Goal: Use online tool/utility: Utilize a website feature to perform a specific function

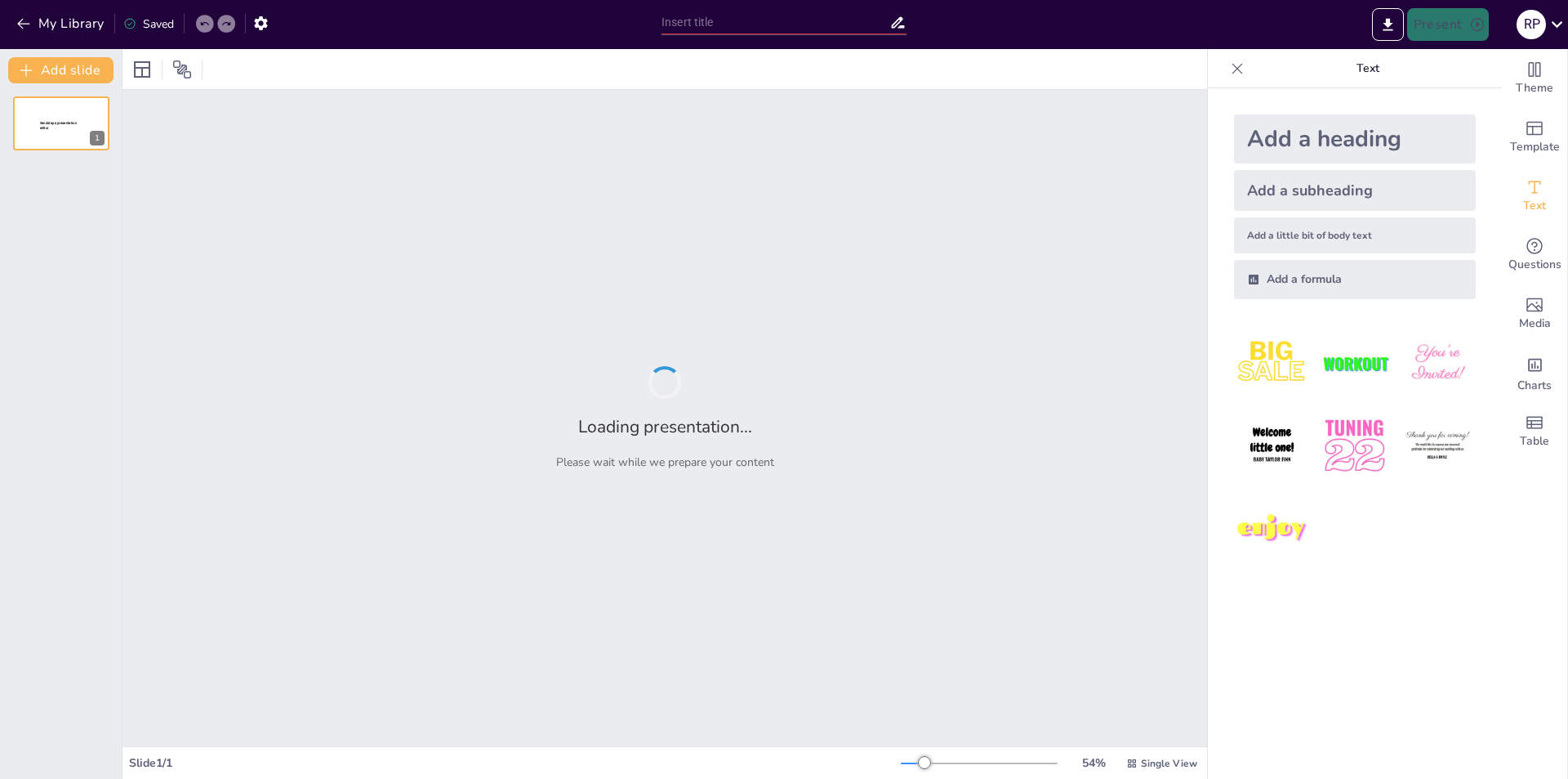
type input "Venezuela y el Derecho: Seguridad Jurídica en el Comercio Exterior"
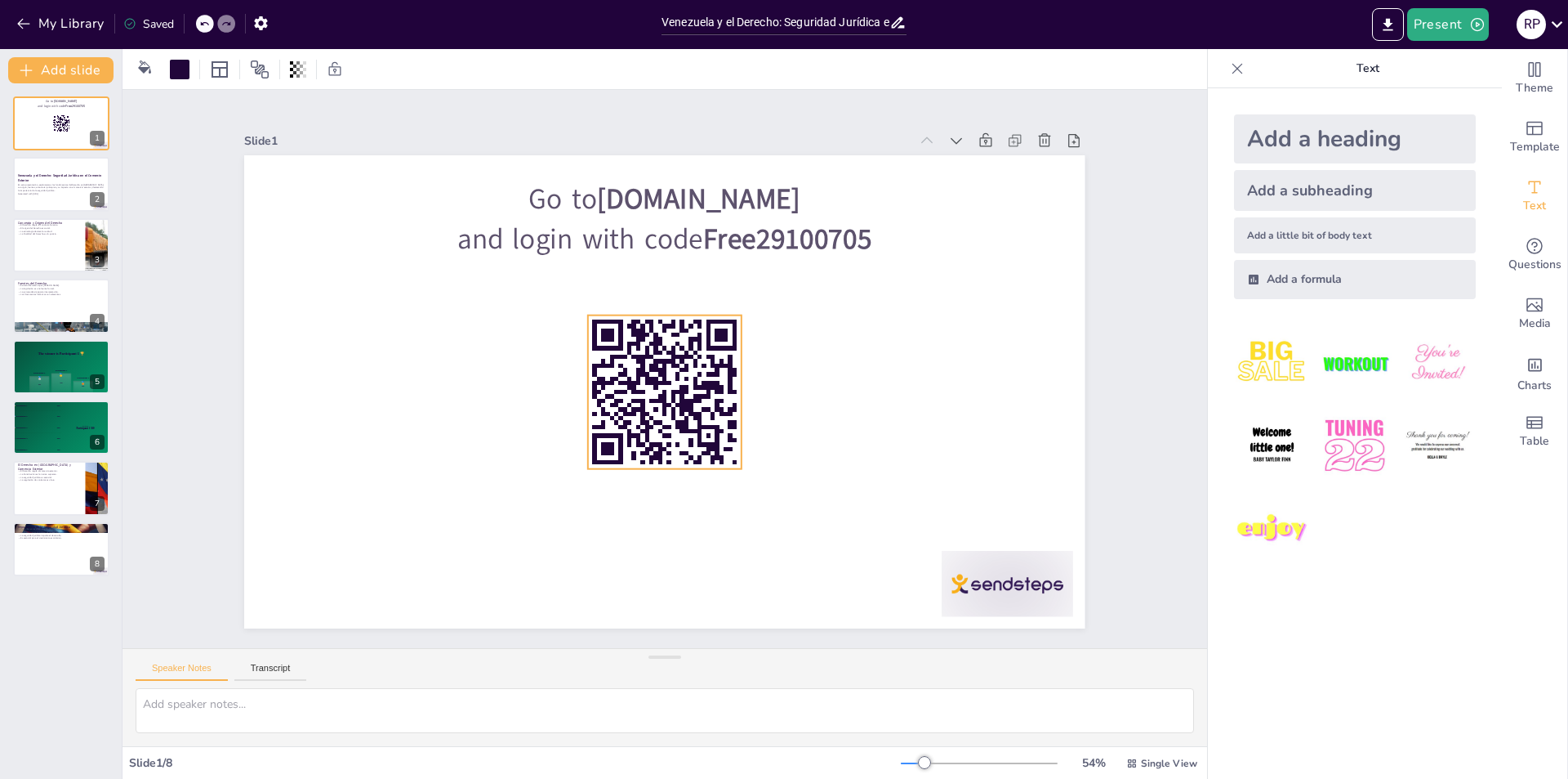
click at [681, 358] on rect at bounding box center [683, 360] width 4 height 4
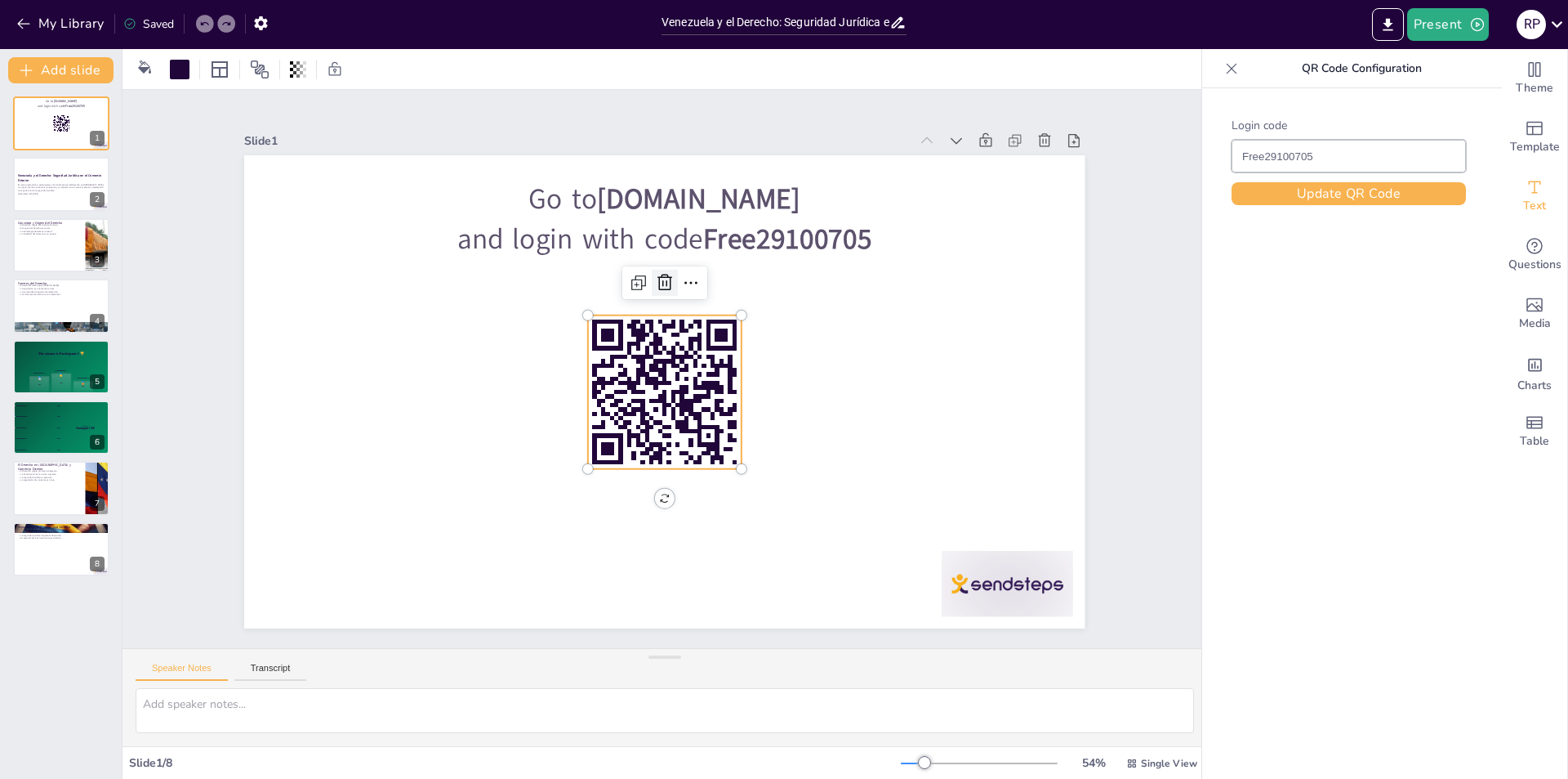
click at [659, 273] on icon at bounding box center [665, 283] width 19 height 19
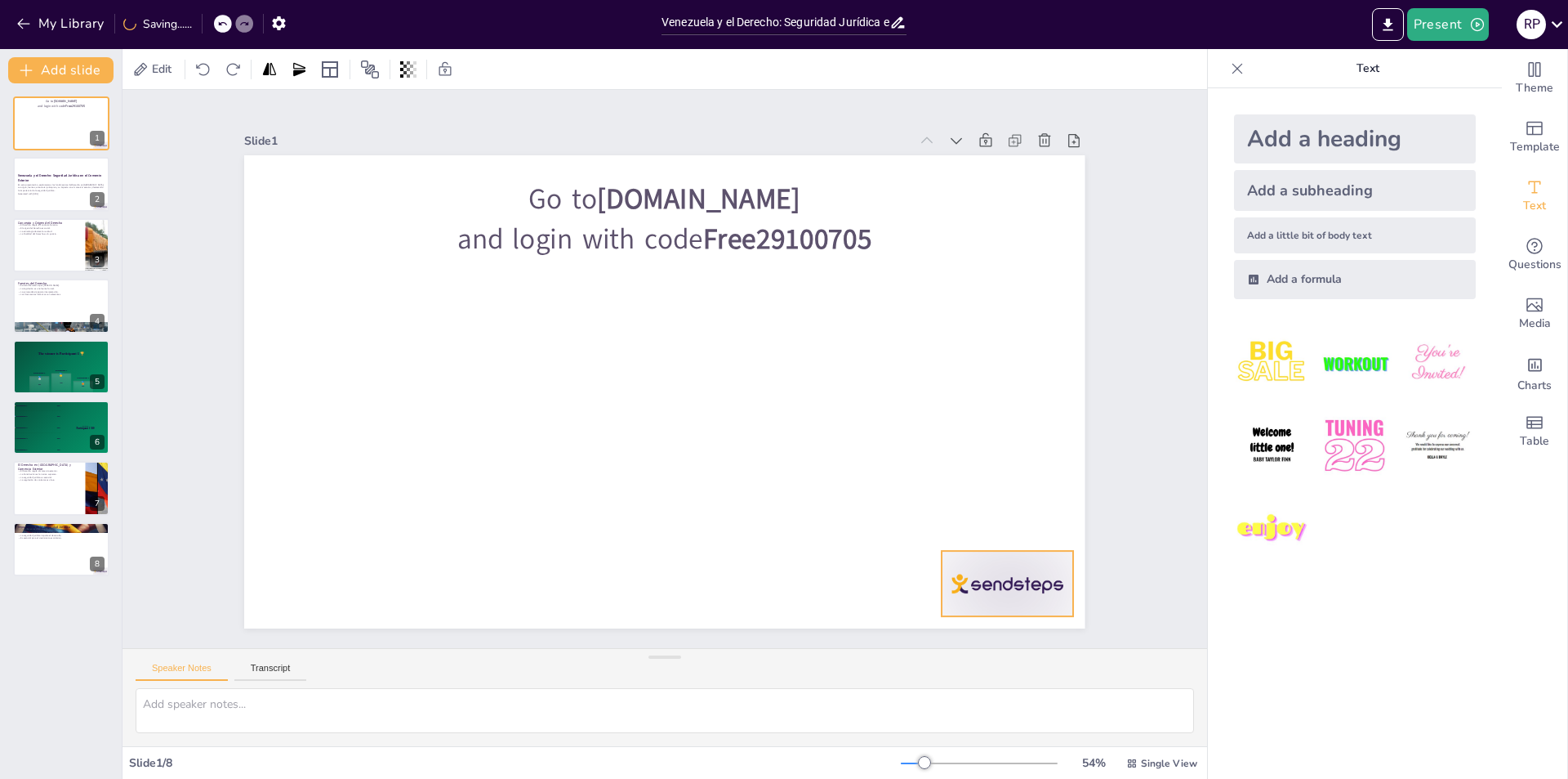
click at [980, 578] on div at bounding box center [1007, 583] width 131 height 65
click at [1011, 516] on icon at bounding box center [1020, 518] width 19 height 19
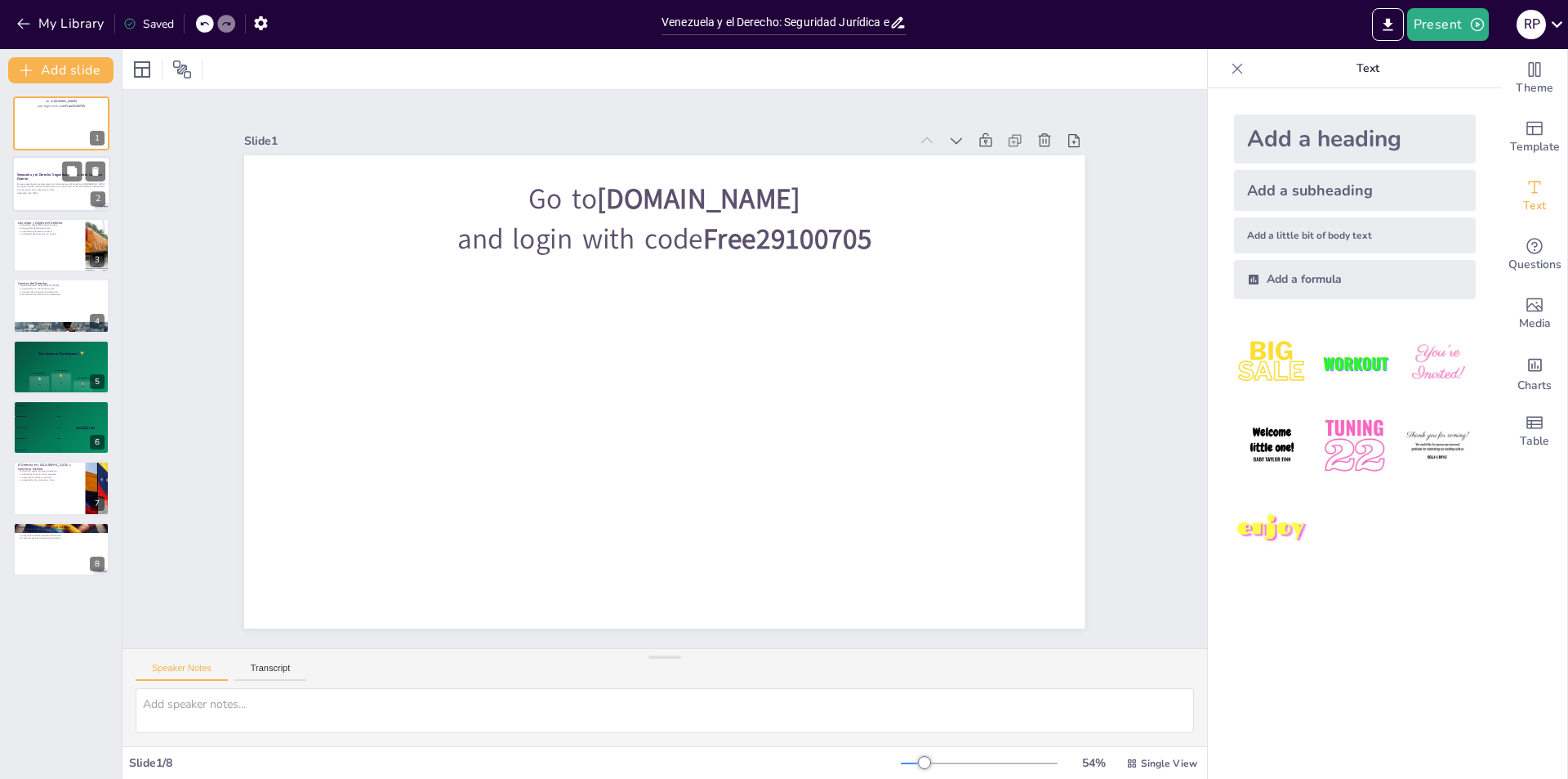
click at [26, 192] on p "Generated with [URL]" at bounding box center [61, 193] width 88 height 3
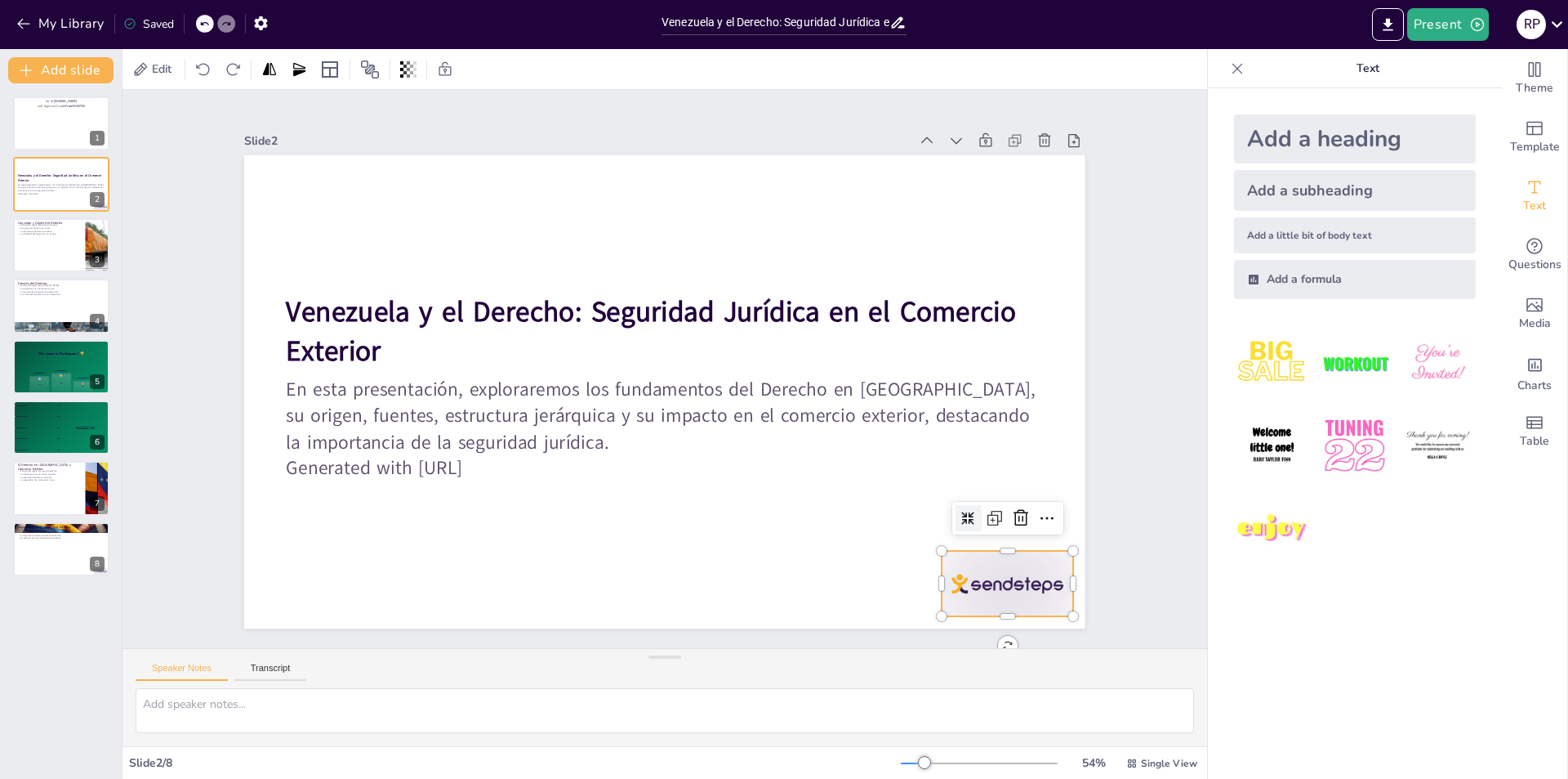
drag, startPoint x: 1021, startPoint y: 593, endPoint x: 1013, endPoint y: 577, distance: 17.9
click at [1021, 593] on div at bounding box center [1007, 583] width 131 height 65
click at [1014, 517] on icon at bounding box center [1021, 518] width 19 height 19
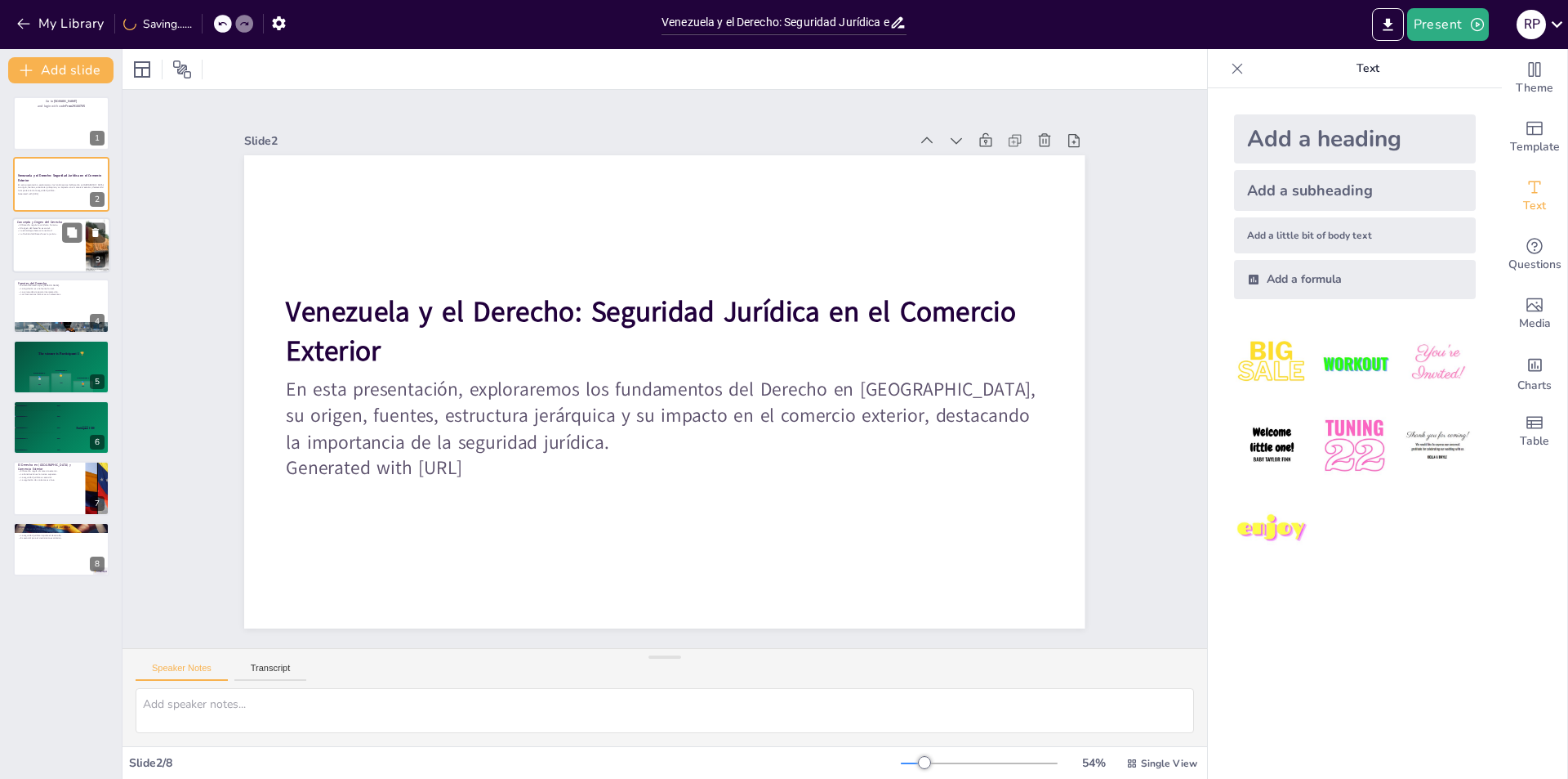
click at [33, 237] on div at bounding box center [61, 245] width 98 height 55
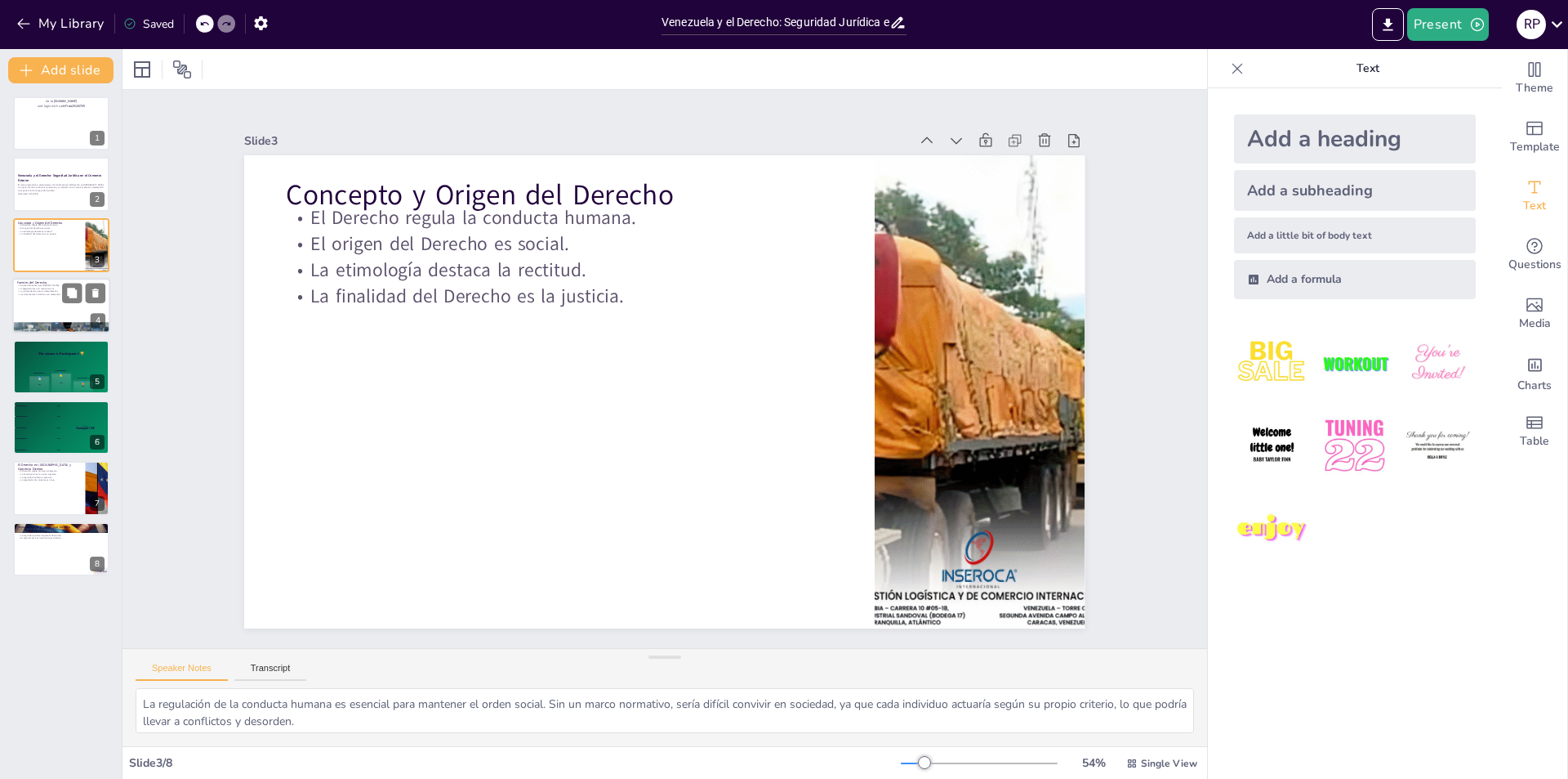
click at [44, 296] on div at bounding box center [61, 305] width 98 height 55
type textarea "Las fuentes del Derecho se dividen en tres categorías principales. Las fuentes …"
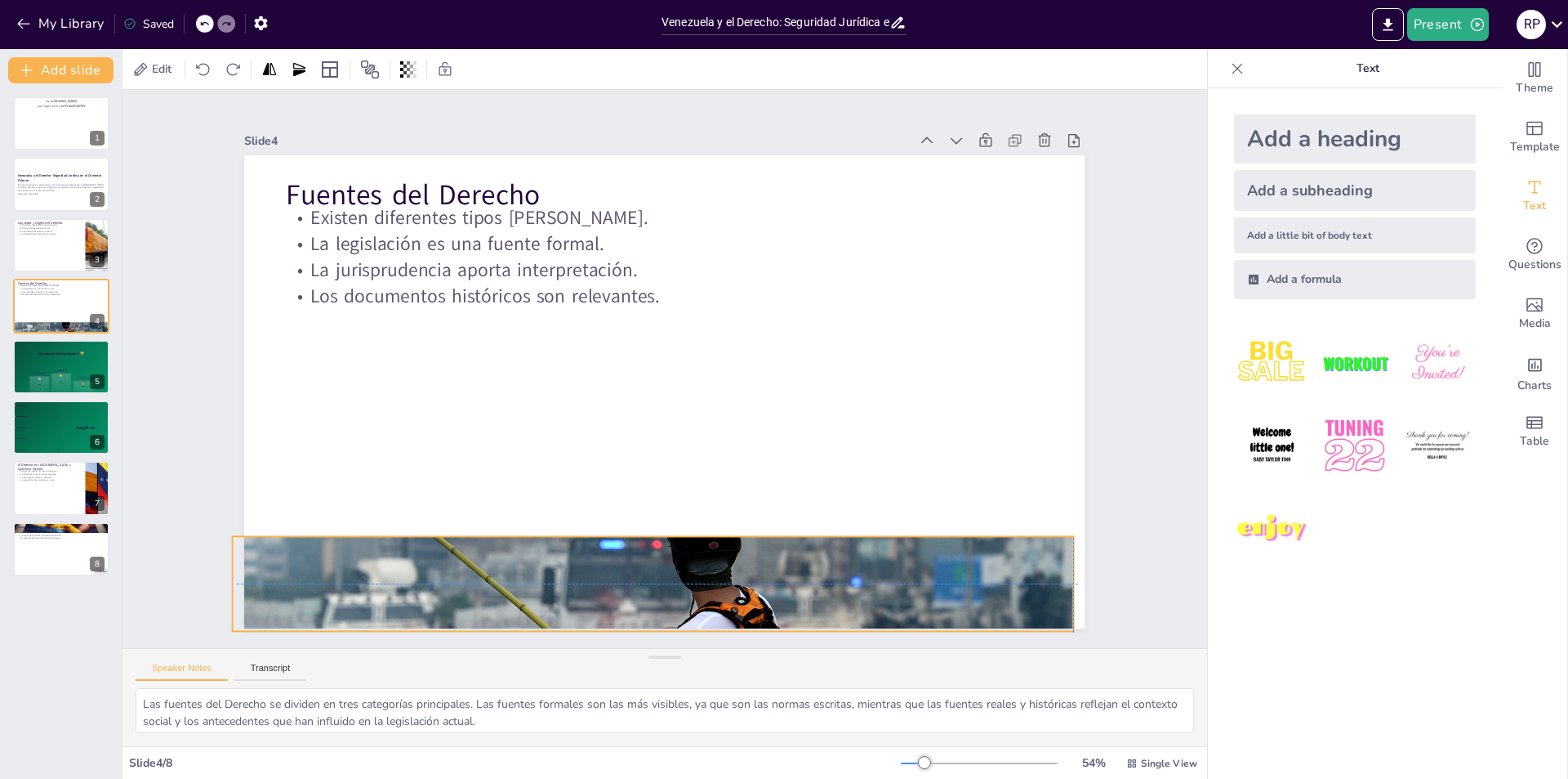
drag, startPoint x: 697, startPoint y: 585, endPoint x: 690, endPoint y: 590, distance: 8.6
click at [690, 590] on div at bounding box center [653, 584] width 841 height 544
click at [43, 388] on div "🥈 400" at bounding box center [38, 384] width 20 height 17
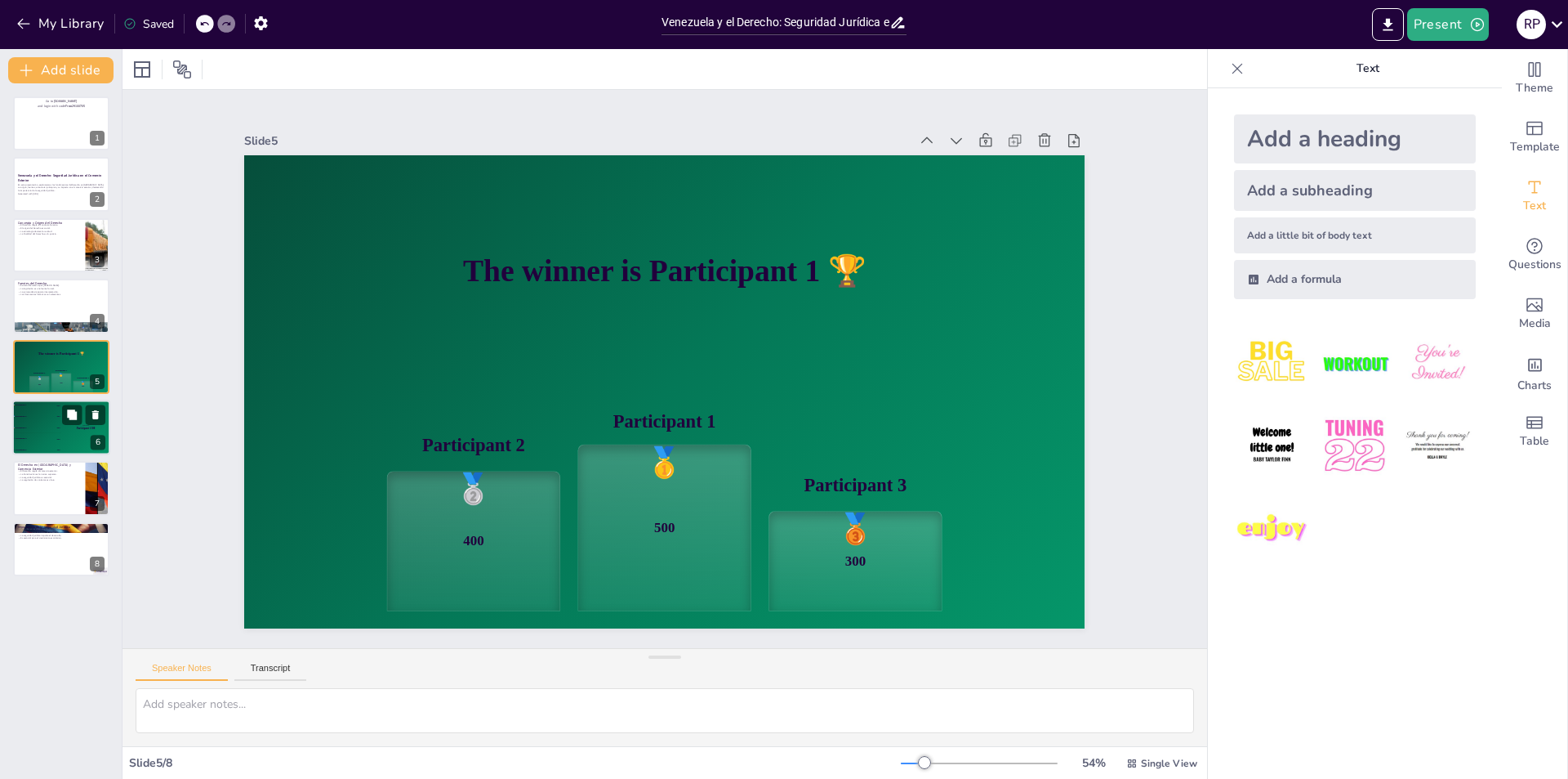
click at [50, 429] on div "🥉 Participant 3 300" at bounding box center [37, 427] width 49 height 11
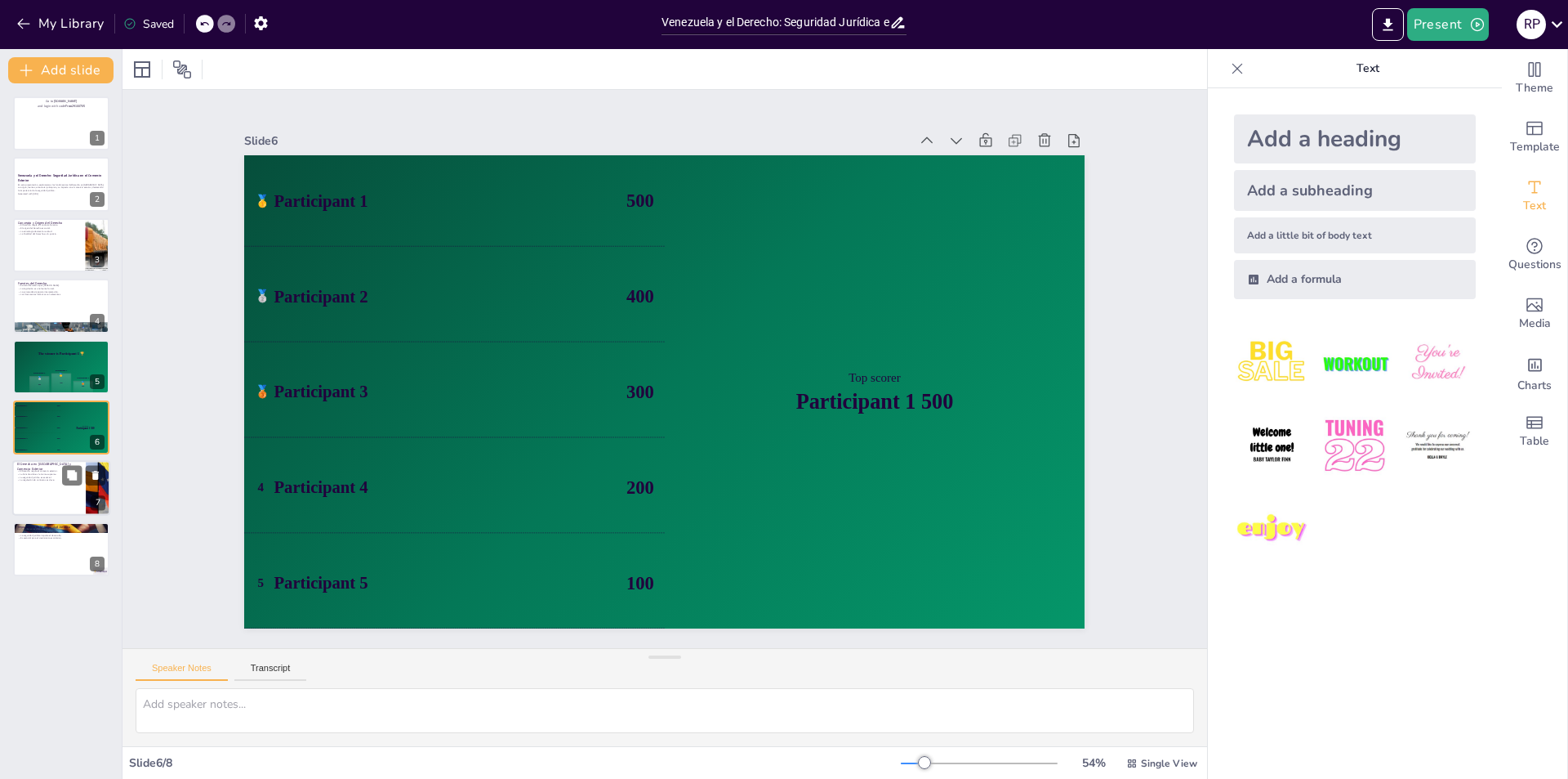
click at [50, 471] on p "El Derecho regula el comercio exterior." at bounding box center [50, 471] width 64 height 3
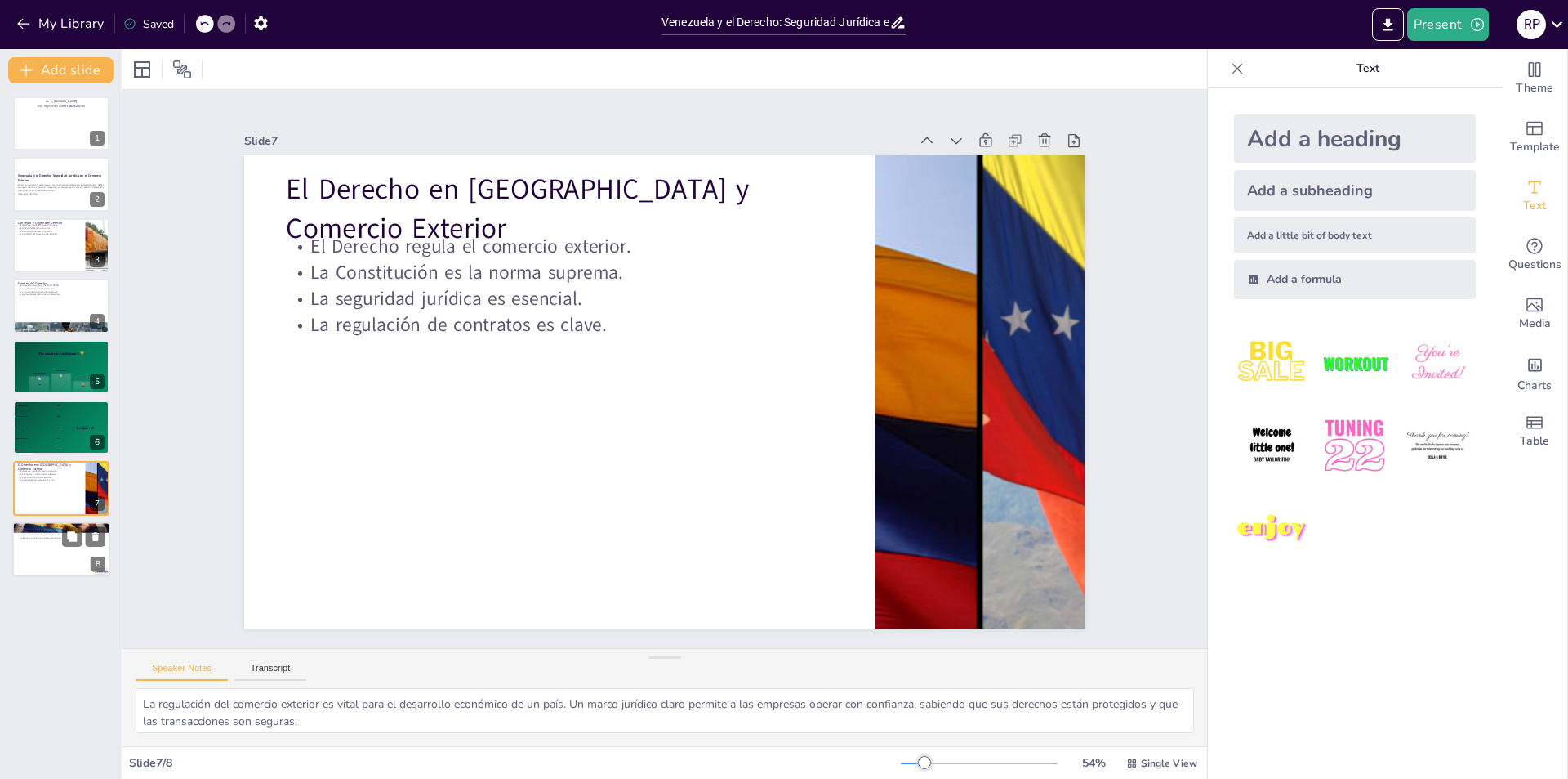
click at [52, 543] on div at bounding box center [61, 549] width 98 height 55
type textarea "La confianza entre las partes es esencial para el éxito en el comercio exterior…"
